Goal: Task Accomplishment & Management: Use online tool/utility

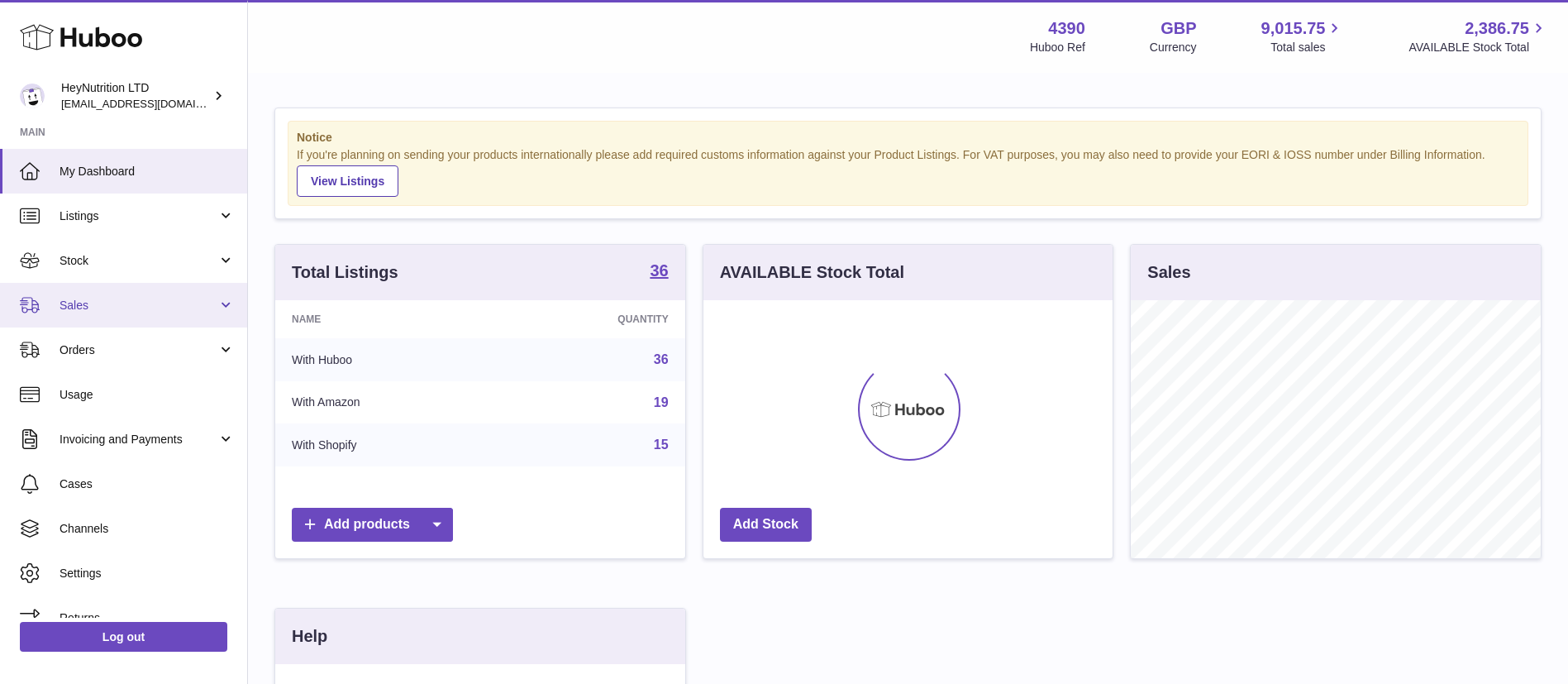
scroll to position [258, 409]
click at [142, 307] on span "Sales" at bounding box center [138, 305] width 158 height 15
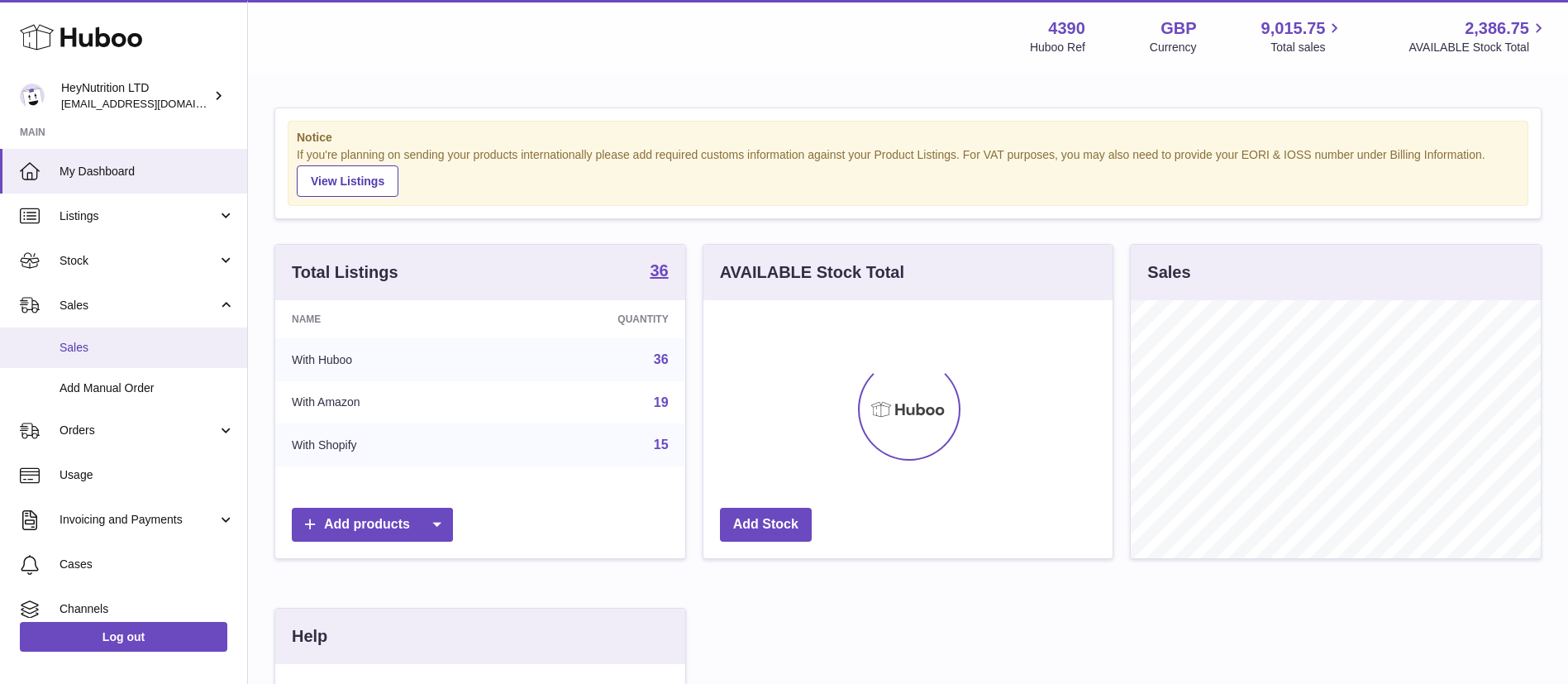
click at [119, 351] on span "Sales" at bounding box center [146, 347] width 176 height 15
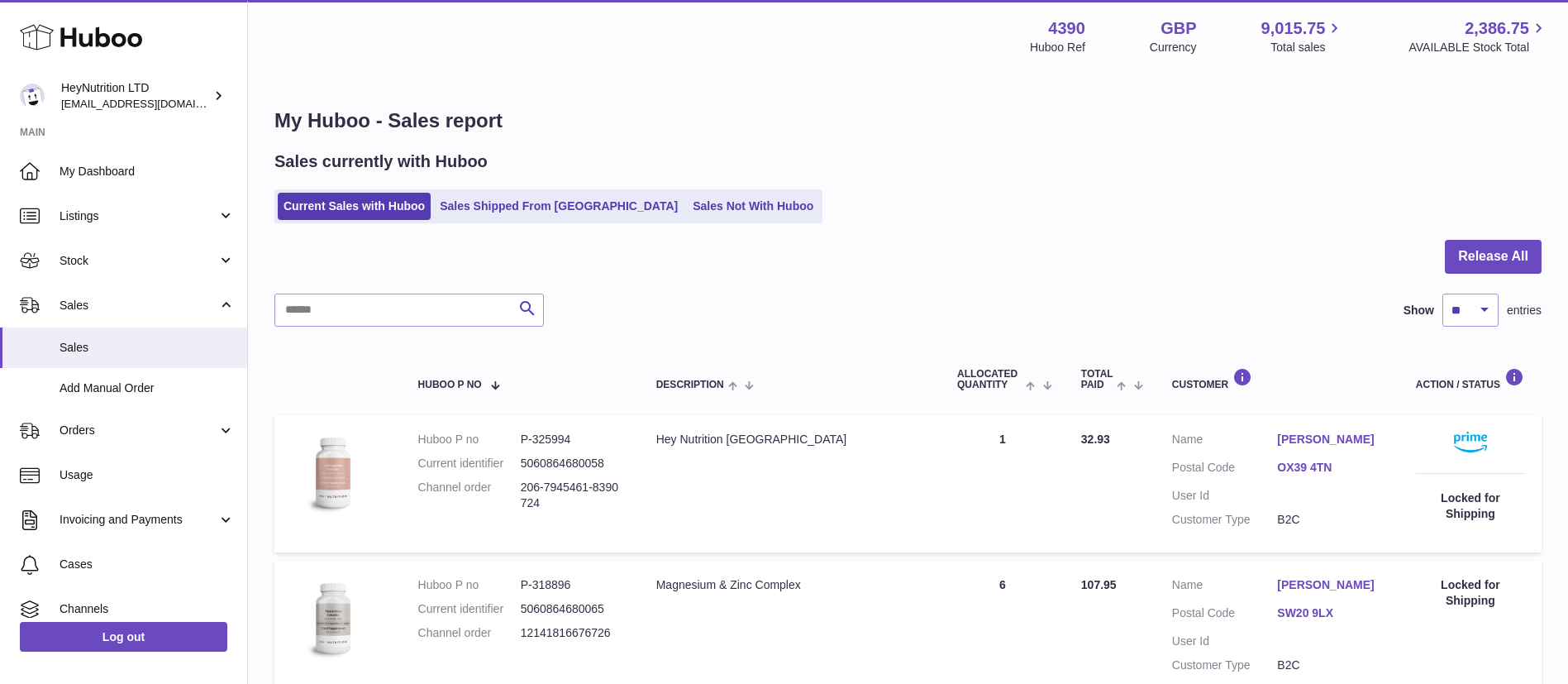
click at [687, 204] on link "Sales Not With Huboo" at bounding box center [752, 206] width 132 height 27
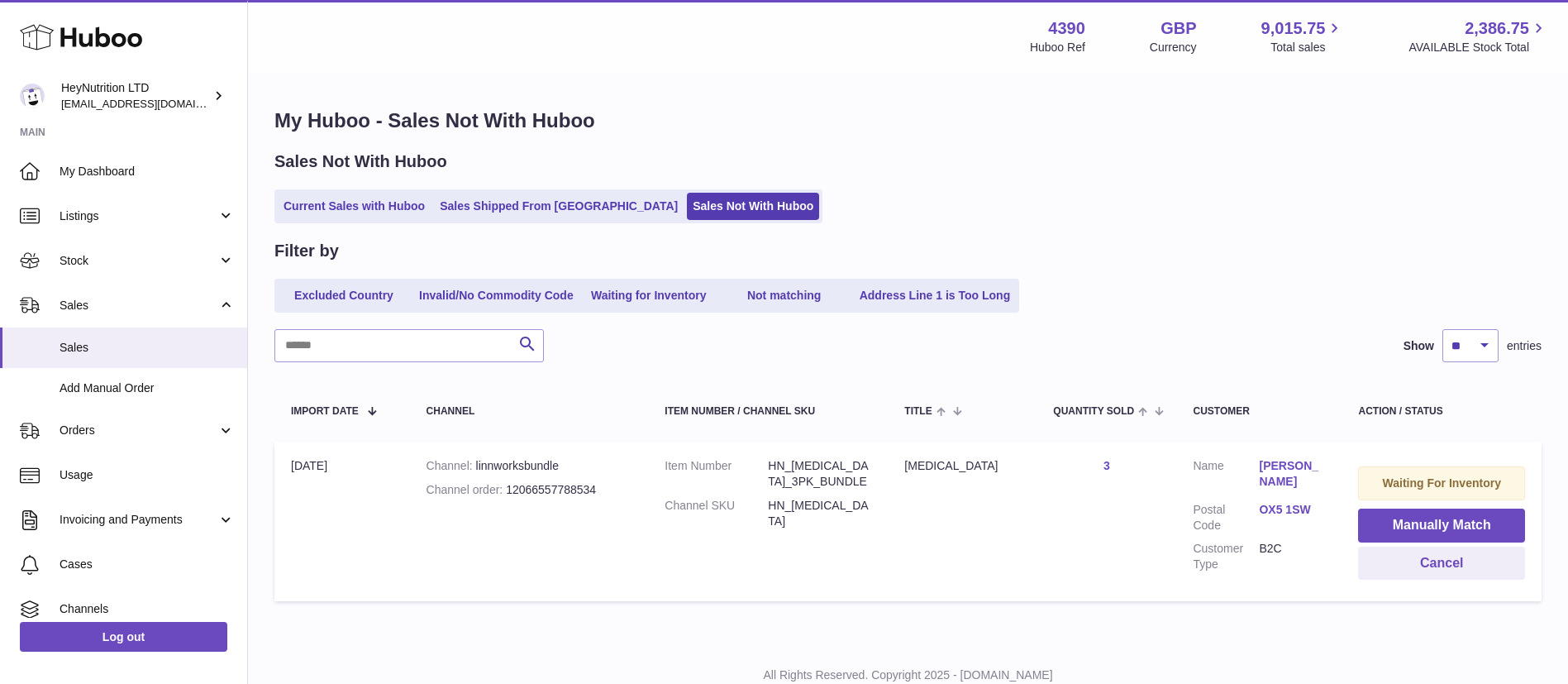
click at [1282, 507] on link "OX5 1SW" at bounding box center [1292, 509] width 66 height 15
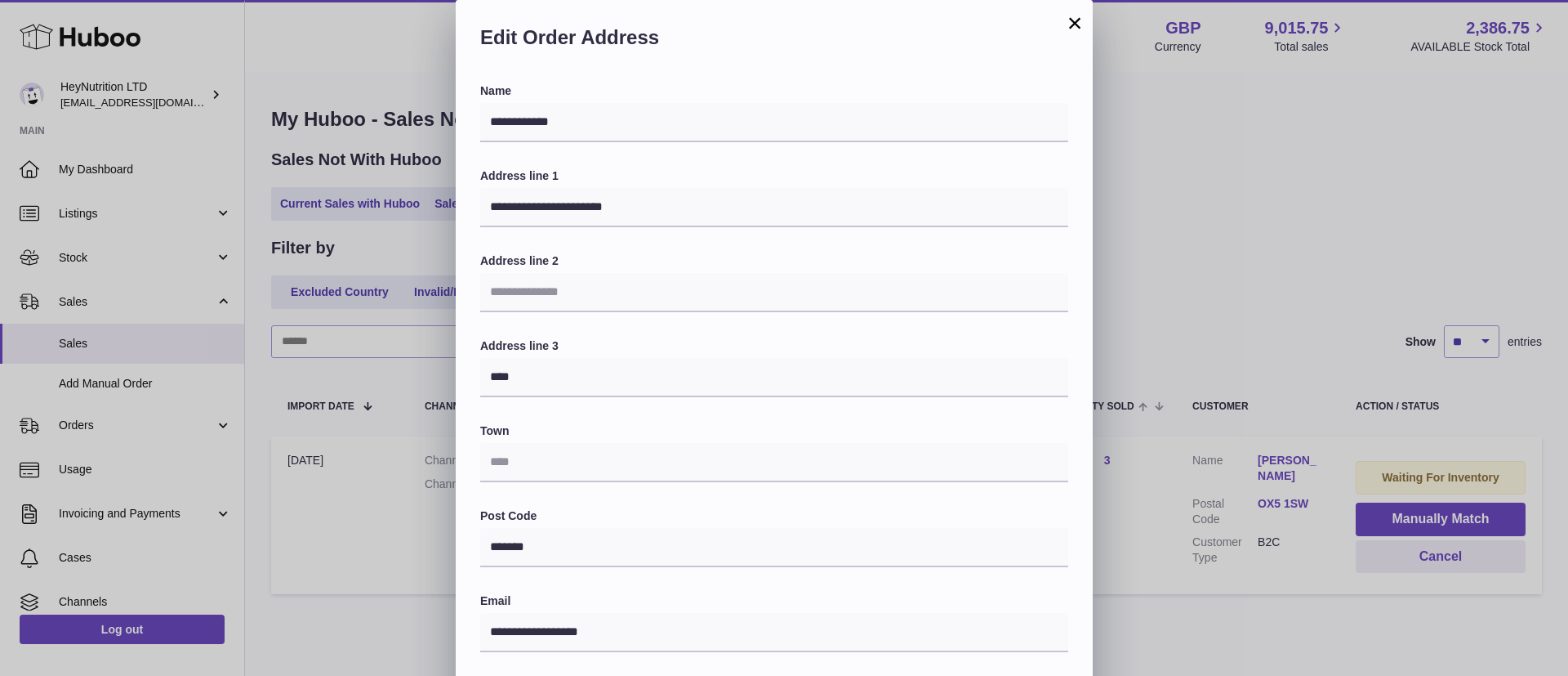
click at [1078, 23] on button "×" at bounding box center [1075, 23] width 20 height 20
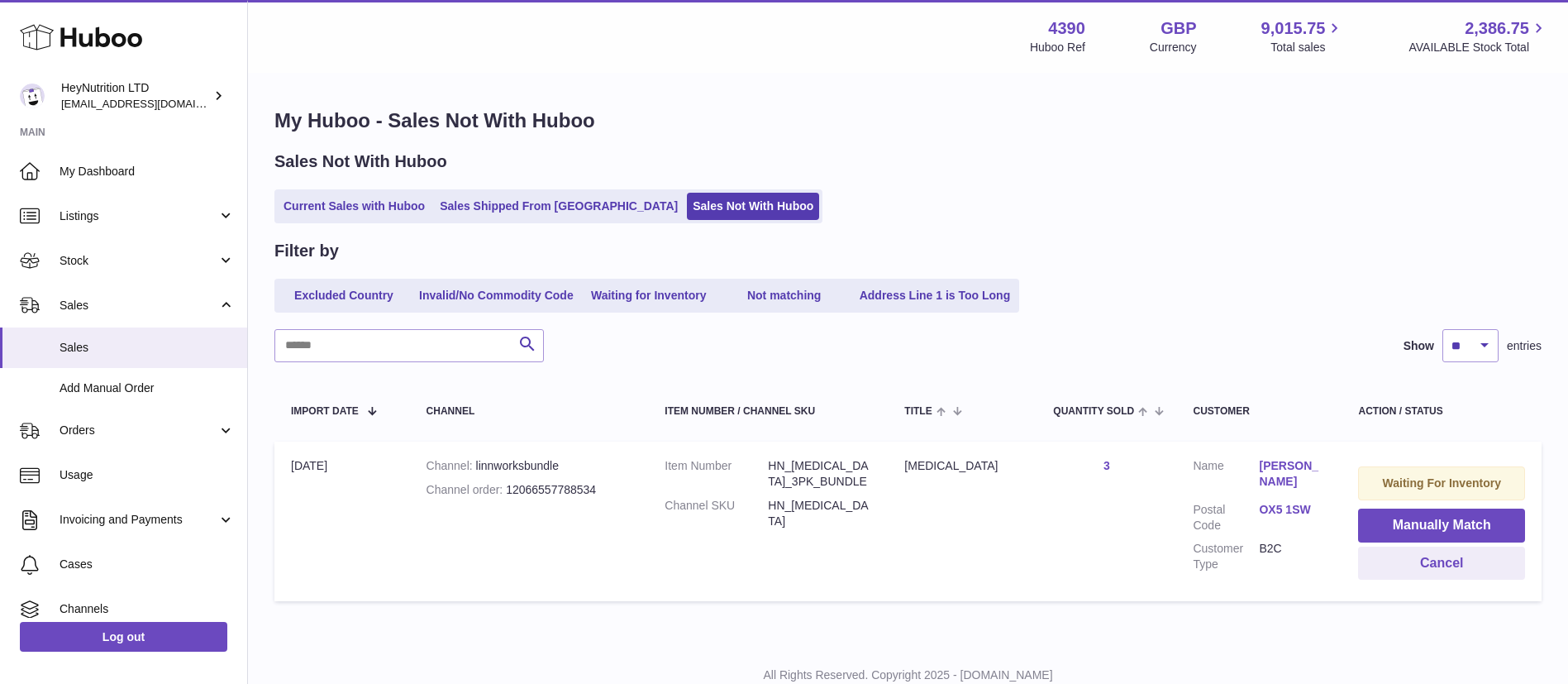
click at [791, 511] on dd "HN_GLUCOSAMINE" at bounding box center [819, 513] width 104 height 32
copy tr "HN_GLUCOSAMINE Title"
click at [1394, 523] on button "Manually Match" at bounding box center [1442, 525] width 167 height 34
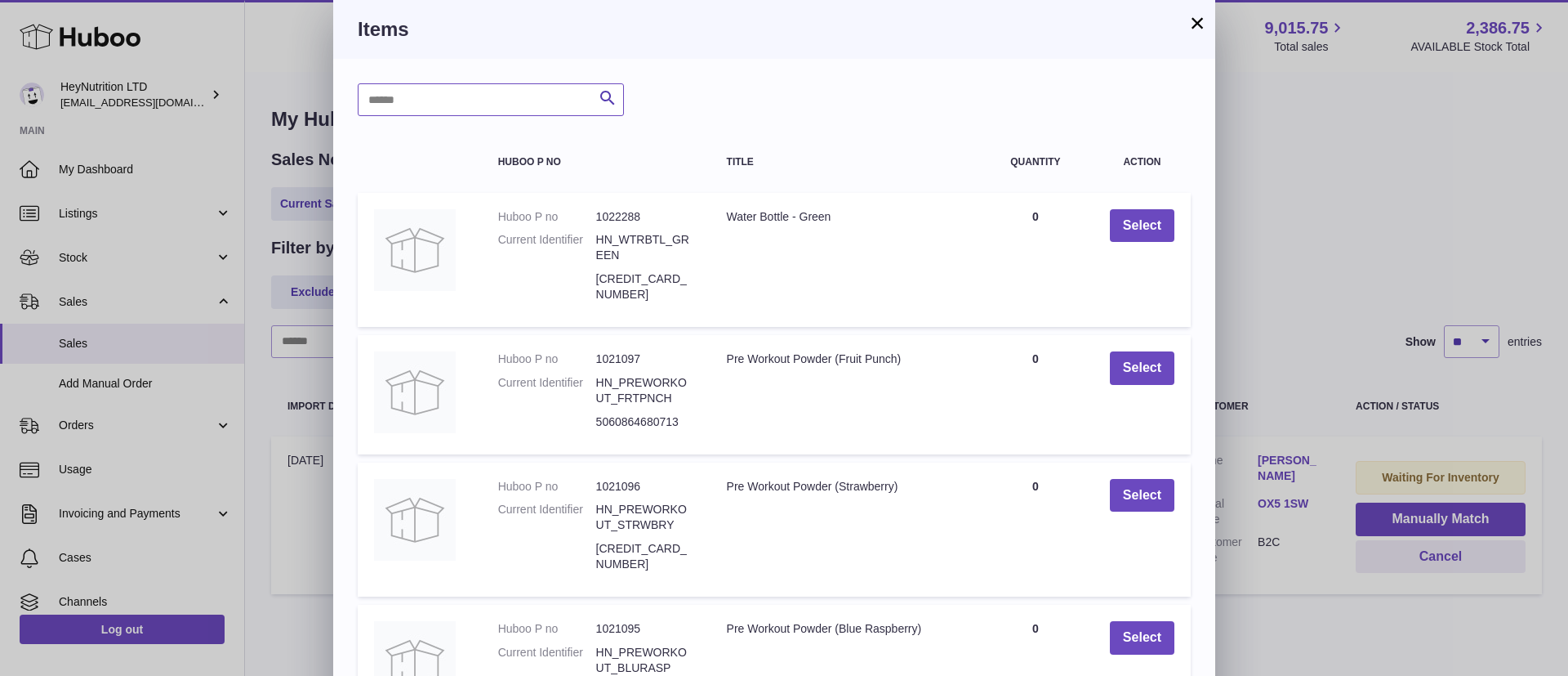
paste input "**********"
type input "**********"
click at [610, 103] on icon "submit" at bounding box center [607, 98] width 20 height 21
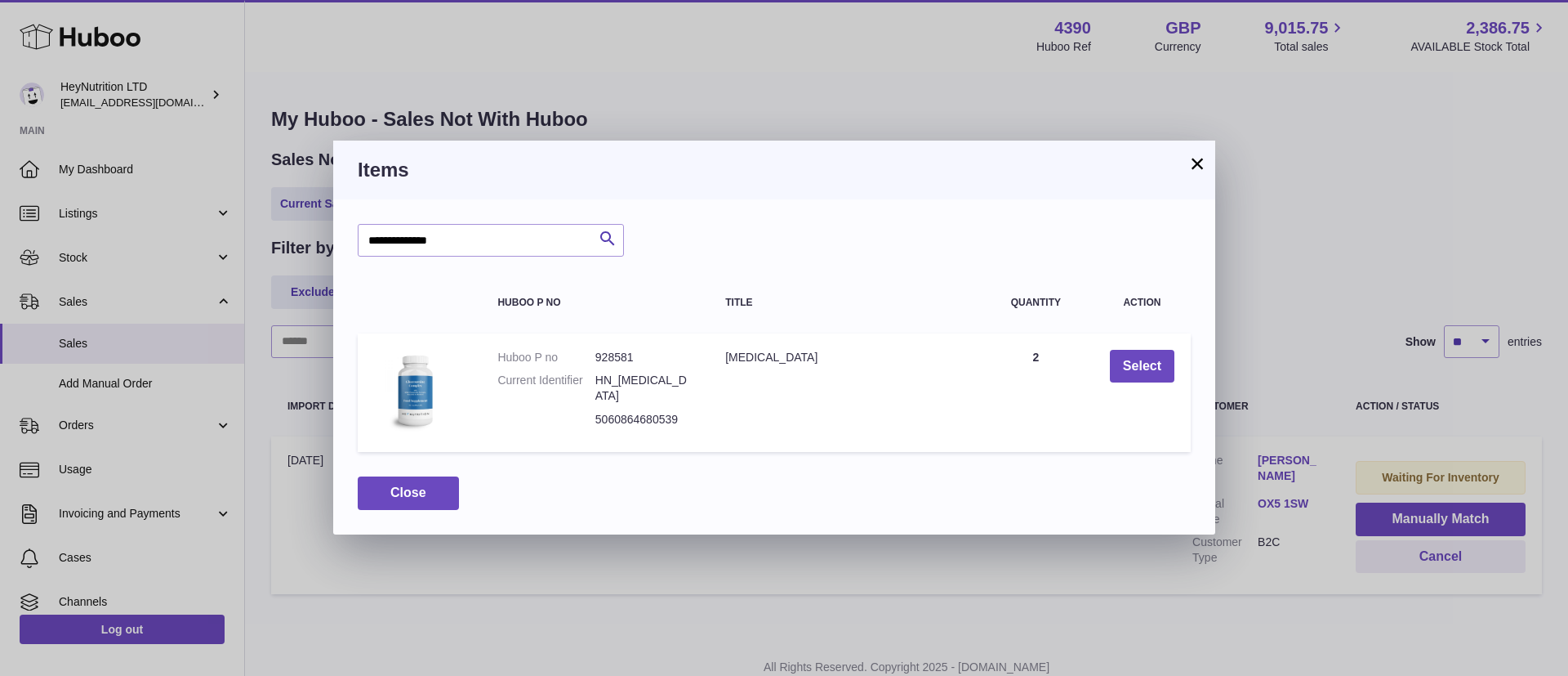
click at [1198, 161] on button "×" at bounding box center [1198, 164] width 20 height 20
